Goal: Information Seeking & Learning: Learn about a topic

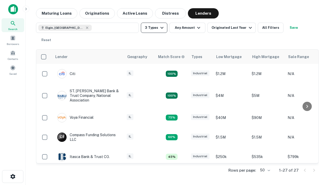
click at [154, 28] on button "3 Types" at bounding box center [154, 28] width 26 height 10
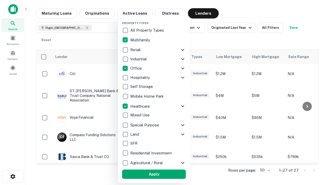
click at [154, 174] on button "Apply" at bounding box center [154, 173] width 64 height 9
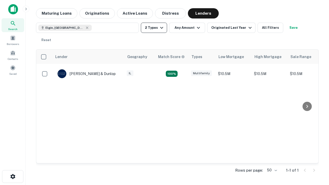
click at [154, 28] on button "2 Types" at bounding box center [154, 28] width 26 height 10
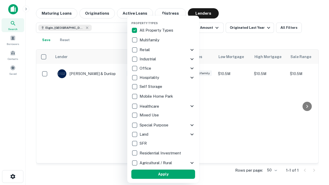
click at [163, 174] on button "Apply" at bounding box center [163, 173] width 64 height 9
